Goal: Task Accomplishment & Management: Use online tool/utility

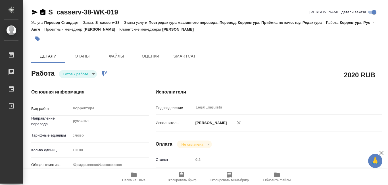
type textarea "x"
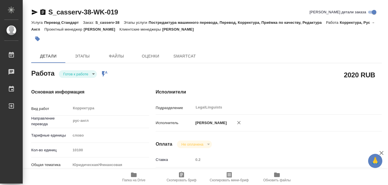
type textarea "x"
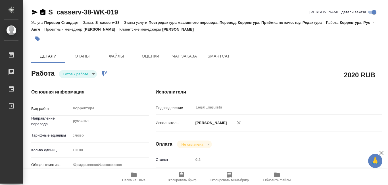
type textarea "x"
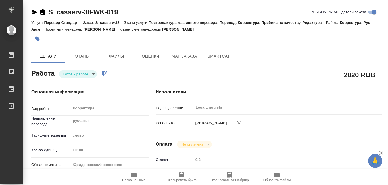
type textarea "x"
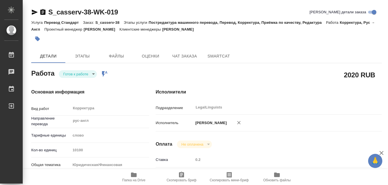
click at [134, 176] on icon "button" at bounding box center [134, 175] width 6 height 5
